Goal: Task Accomplishment & Management: Manage account settings

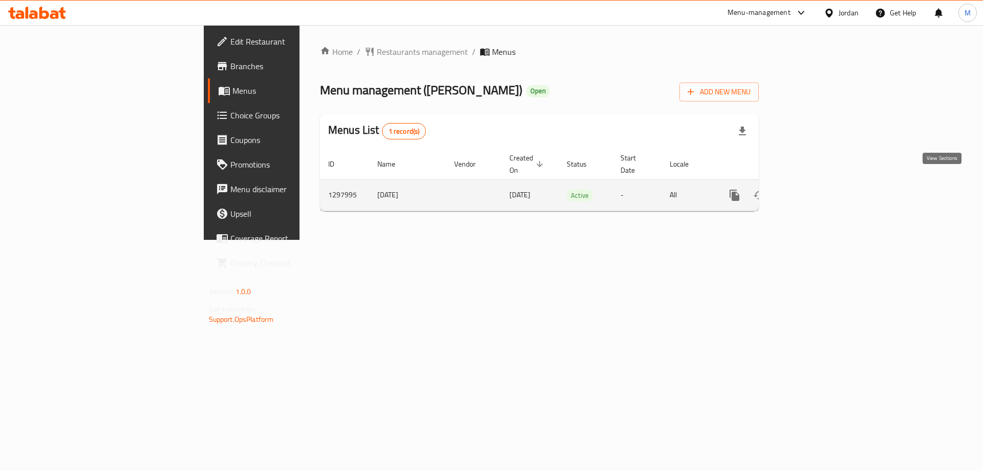
click at [815, 189] on icon "enhanced table" at bounding box center [809, 195] width 12 height 12
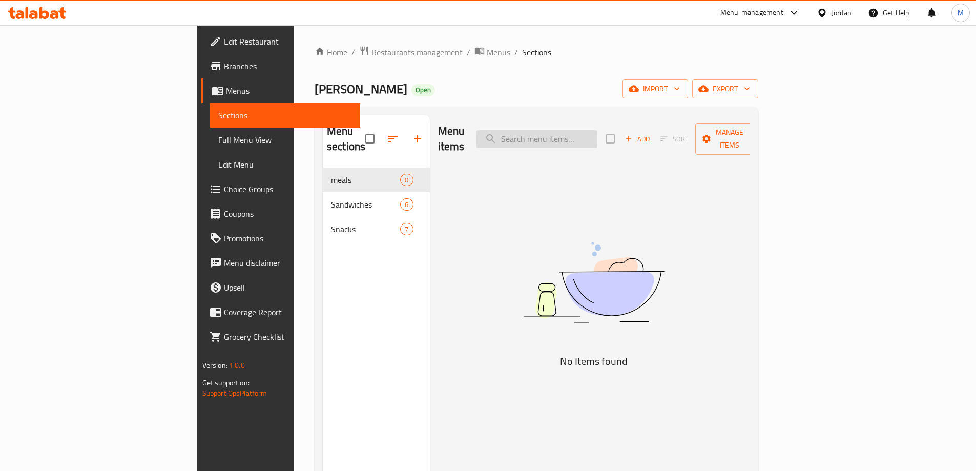
click at [597, 137] on input "search" at bounding box center [536, 139] width 121 height 18
type input "l"
type input "مشروبات غازية"
click at [224, 195] on span "Choice Groups" at bounding box center [288, 189] width 128 height 12
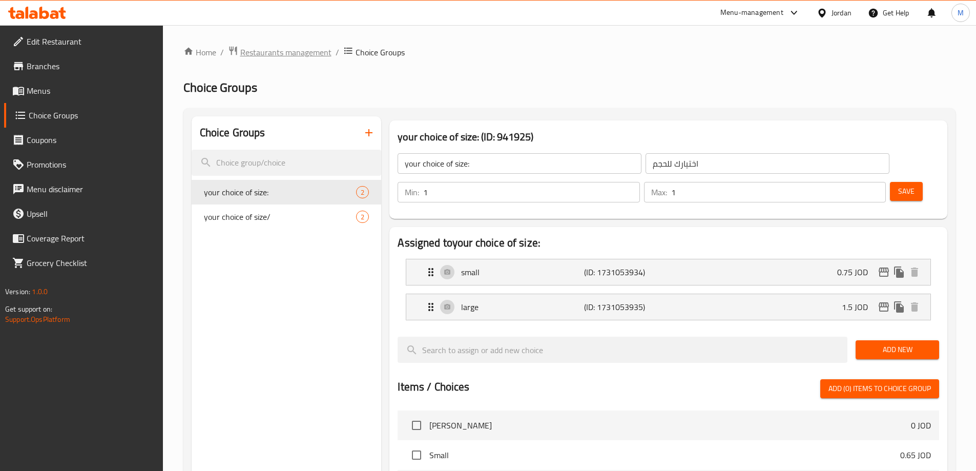
click at [283, 56] on span "Restaurants management" at bounding box center [285, 52] width 91 height 12
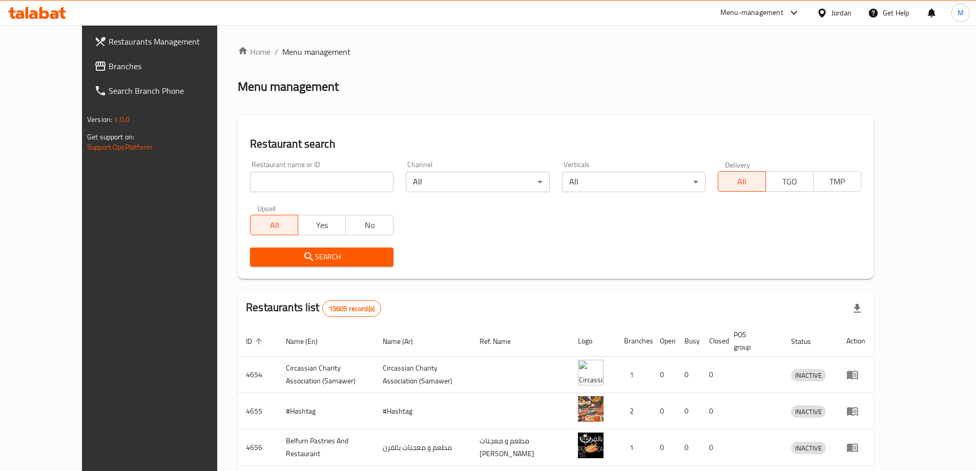
click at [109, 69] on span "Branches" at bounding box center [173, 66] width 128 height 12
